Goal: Task Accomplishment & Management: Manage account settings

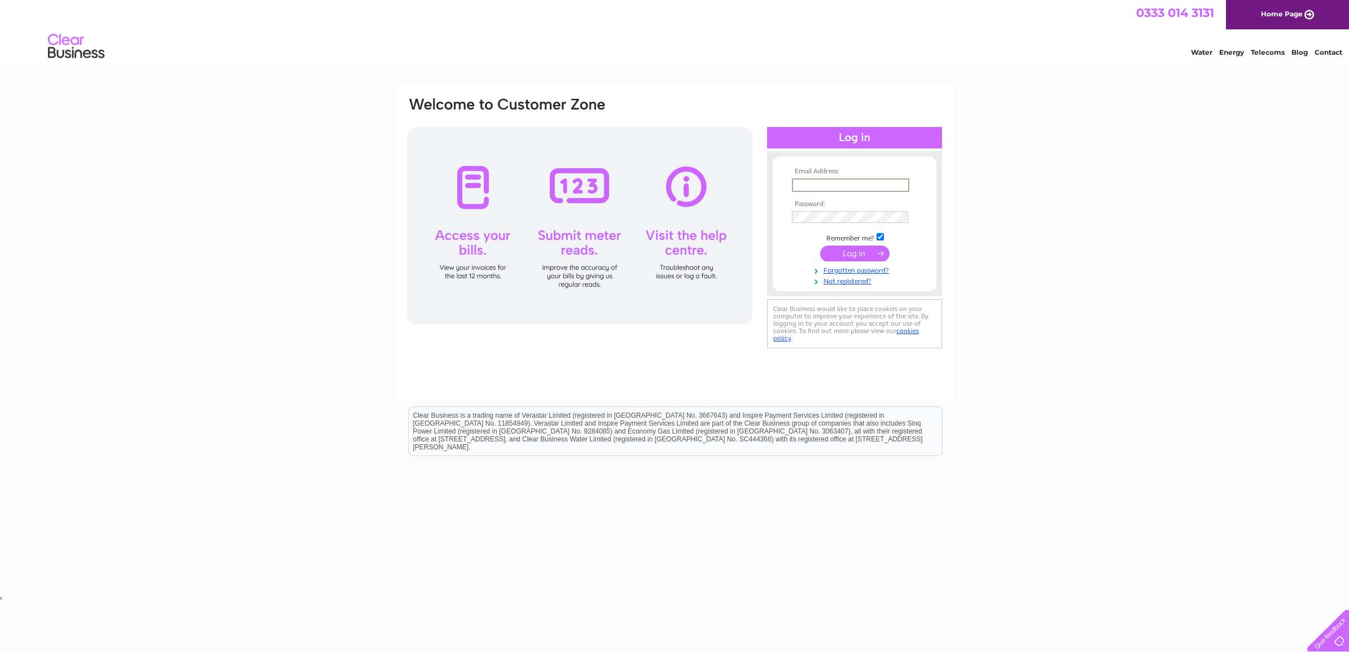
click at [903, 181] on input "text" at bounding box center [850, 185] width 117 height 14
paste input "sandra.miller@cwc-group.co.uk"
type input "sandra.miller@cwc-group.co.uk"
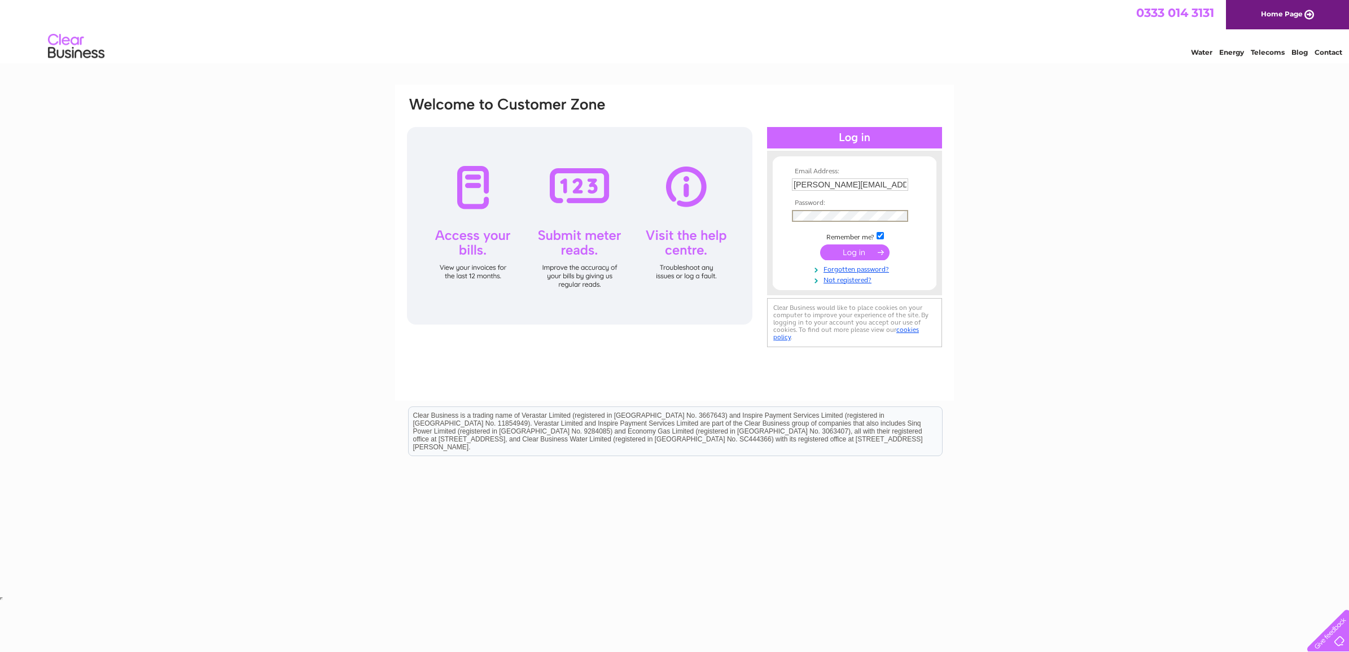
click at [859, 249] on input "submit" at bounding box center [854, 252] width 69 height 16
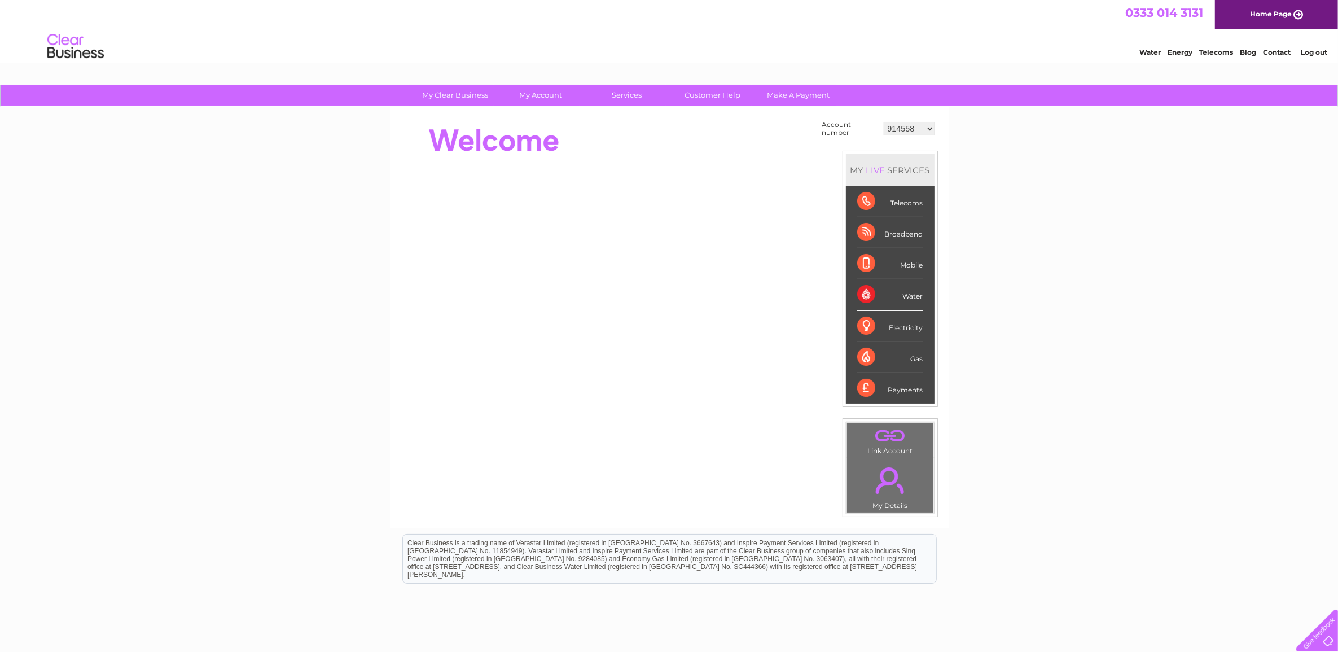
click at [1097, 170] on div "My Clear Business Login Details My Details My Preferences Link Account My Accou…" at bounding box center [669, 403] width 1338 height 637
click at [916, 130] on select "914558 914559 914561 915441 915447 915453 924731 932536 939068 945372 945373 94…" at bounding box center [909, 129] width 51 height 14
click at [932, 115] on div "Account number 914558 914559 914561 915441 915447 915453 924731 932536 939068 9…" at bounding box center [669, 318] width 559 height 422
click at [929, 126] on select "914558 914559 914561 915441 915447 915453 924731 932536 939068 945372 945373 94…" at bounding box center [909, 129] width 51 height 14
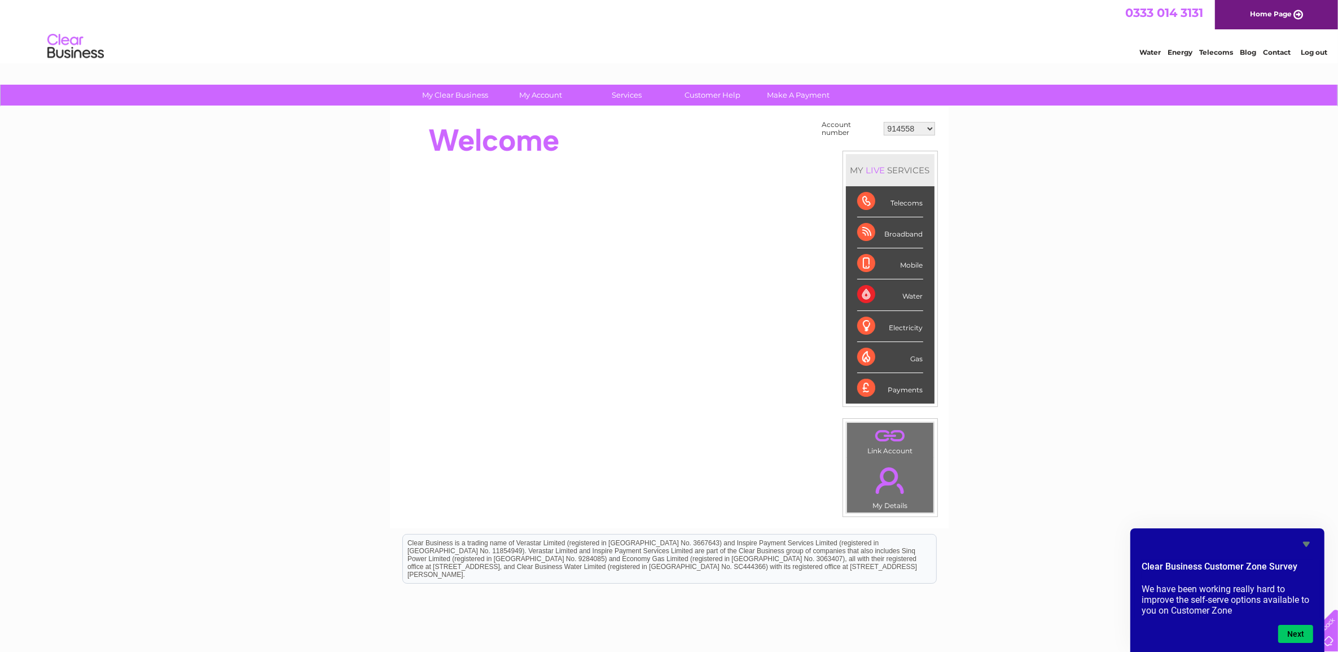
click at [1325, 51] on link "Log out" at bounding box center [1314, 52] width 27 height 8
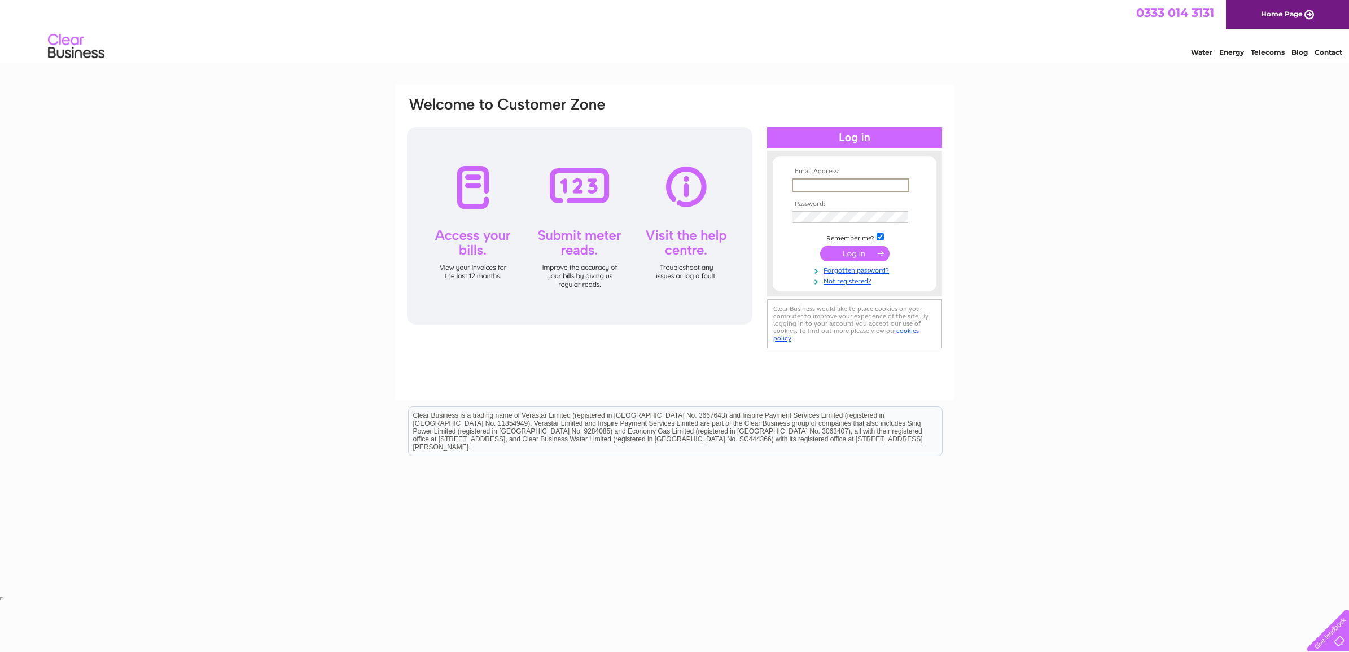
click at [817, 181] on input "text" at bounding box center [850, 185] width 117 height 14
paste input "julie.wardrope@clowes.co.uk"
type input "julie.wardrope@clowes.co.uk"
click at [862, 257] on input "submit" at bounding box center [854, 252] width 69 height 16
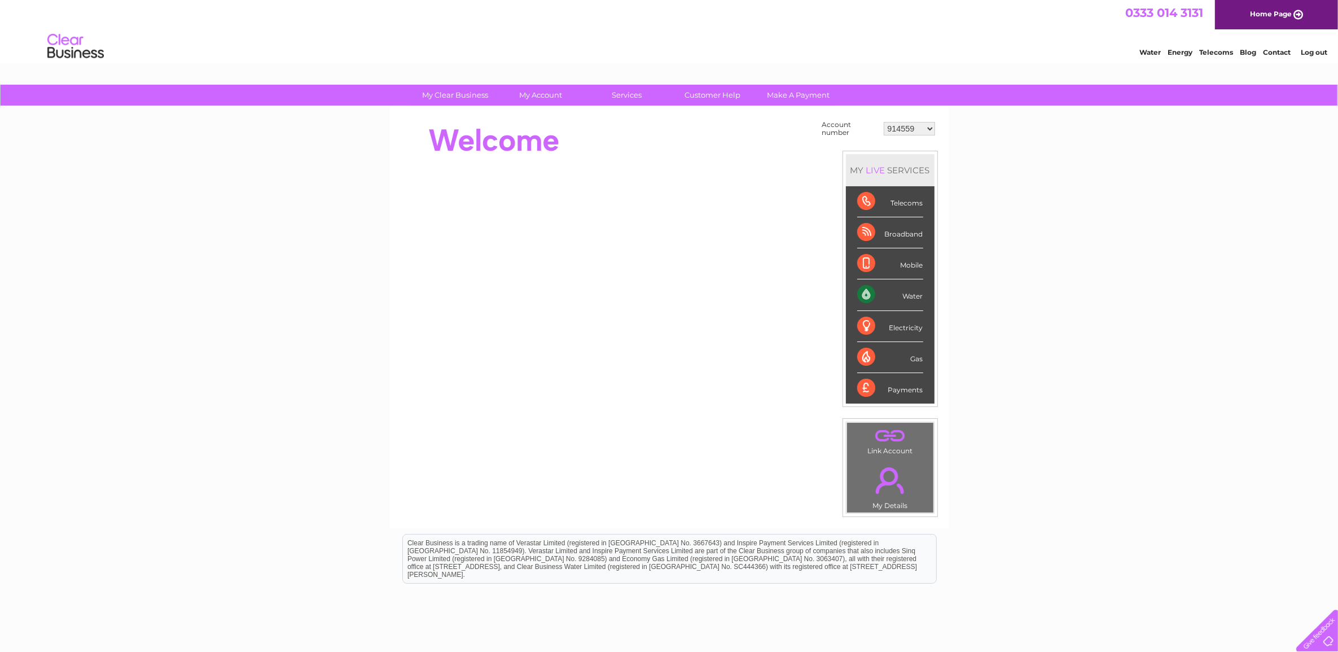
drag, startPoint x: 931, startPoint y: 136, endPoint x: 926, endPoint y: 132, distance: 7.2
click at [929, 135] on td "914559 924731 947211 982787 986341 986348 1091810 3024494 30277847 30291192 302…" at bounding box center [909, 128] width 57 height 21
click at [926, 130] on select "914559 924731 947211 982787 986341 986348 1091810 3024494 30277847 30291192 302…" at bounding box center [909, 129] width 51 height 14
select select "30316178"
click at [884, 122] on select "914559 924731 947211 982787 986341 986348 1091810 3024494 30277847 30291192 302…" at bounding box center [909, 129] width 51 height 14
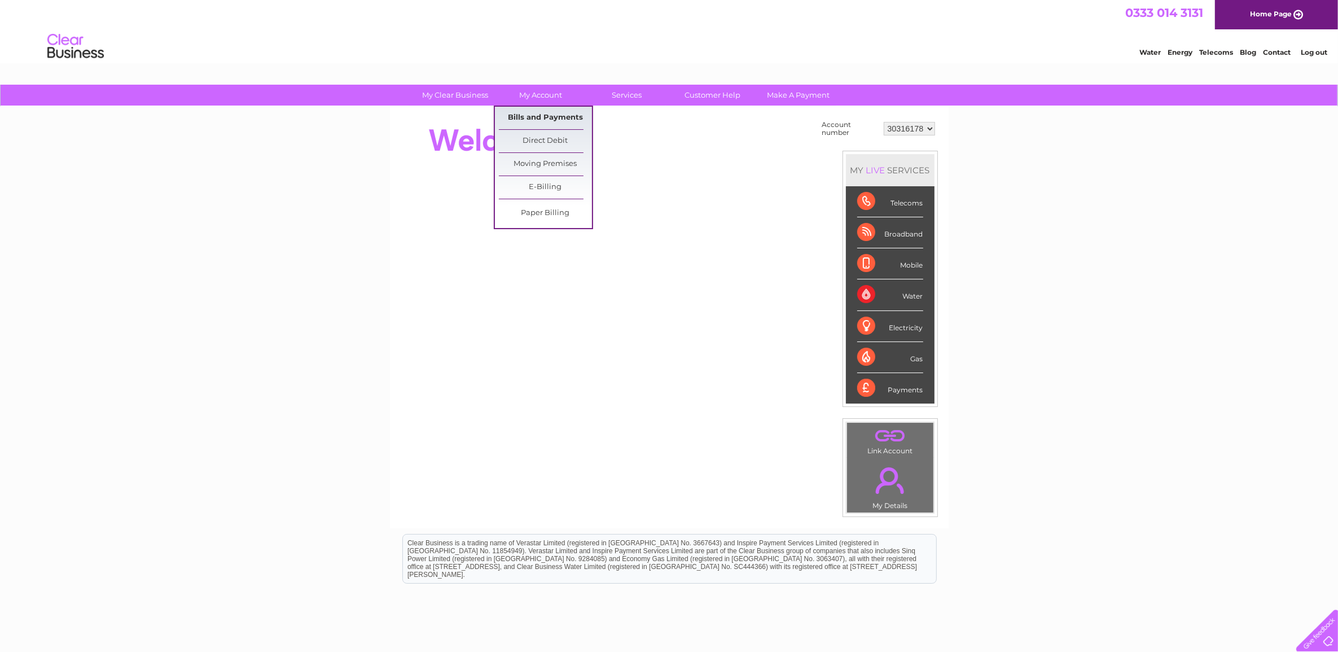
click at [537, 110] on link "Bills and Payments" at bounding box center [545, 118] width 93 height 23
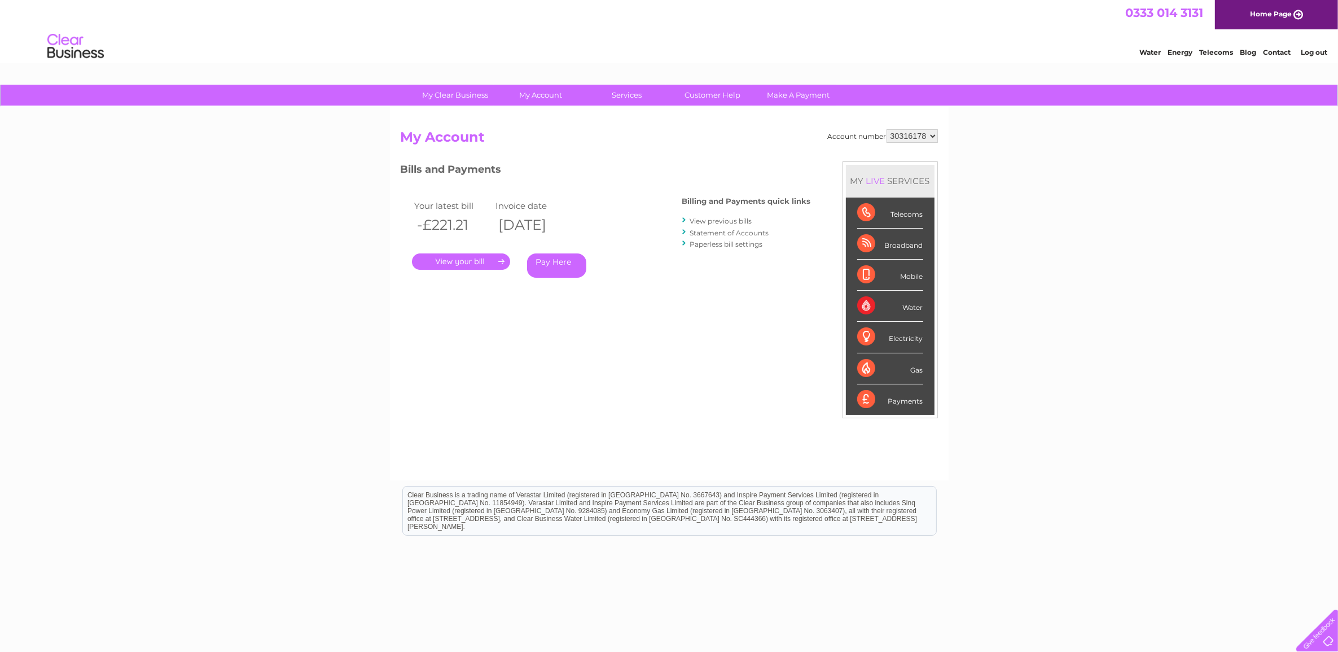
click at [735, 232] on link "Statement of Accounts" at bounding box center [729, 233] width 79 height 8
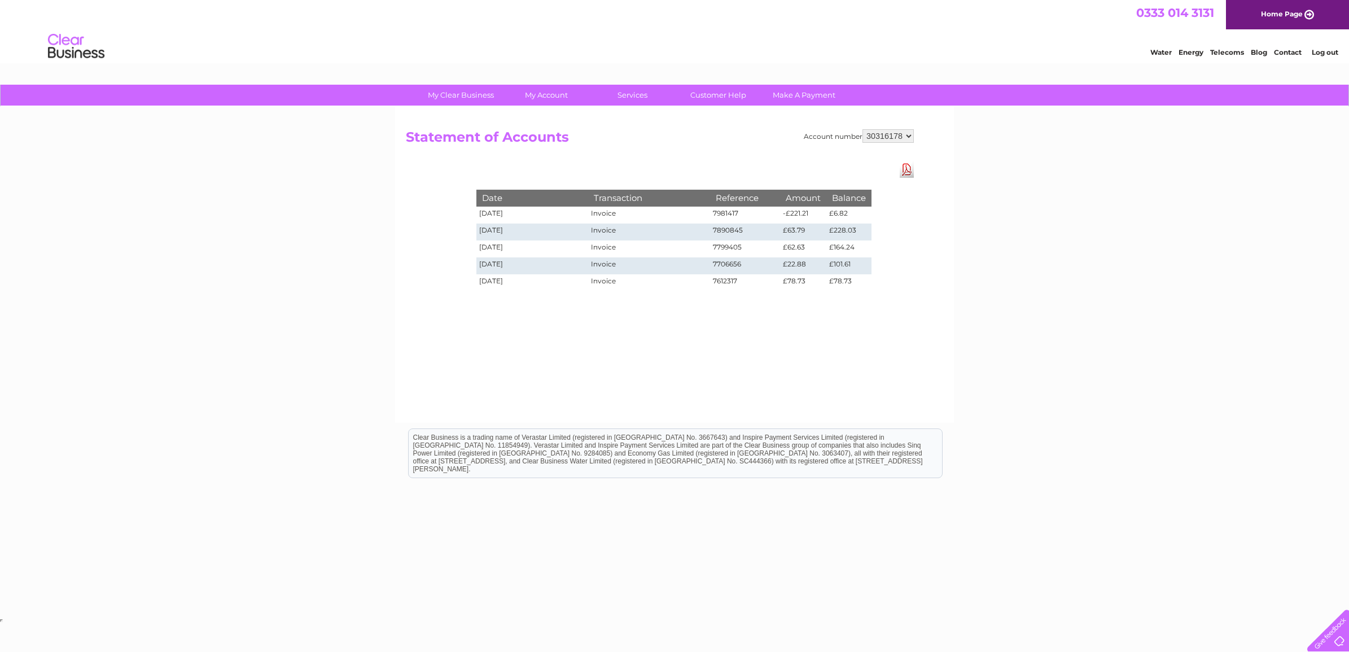
click at [908, 172] on link "Download Pdf" at bounding box center [907, 169] width 14 height 16
